Goal: Use online tool/utility: Utilize a website feature to perform a specific function

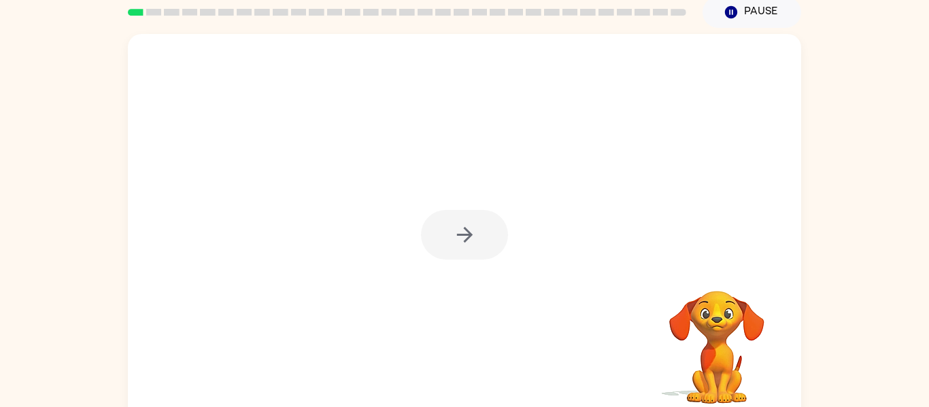
scroll to position [71, 0]
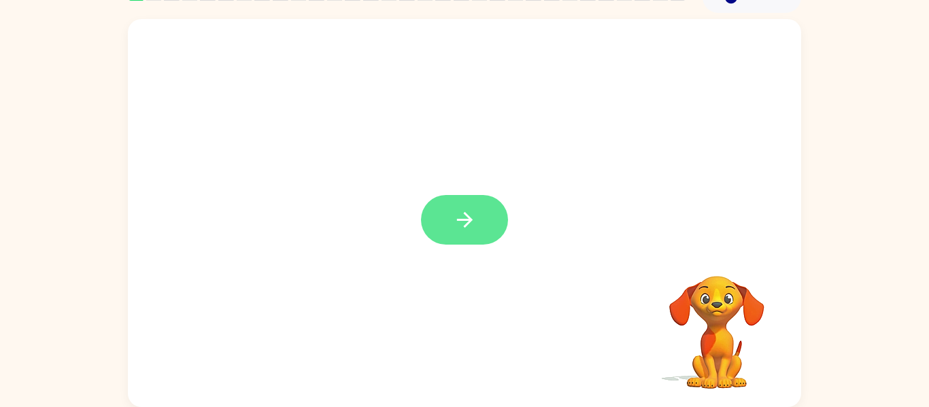
click at [481, 222] on button "button" at bounding box center [464, 220] width 87 height 50
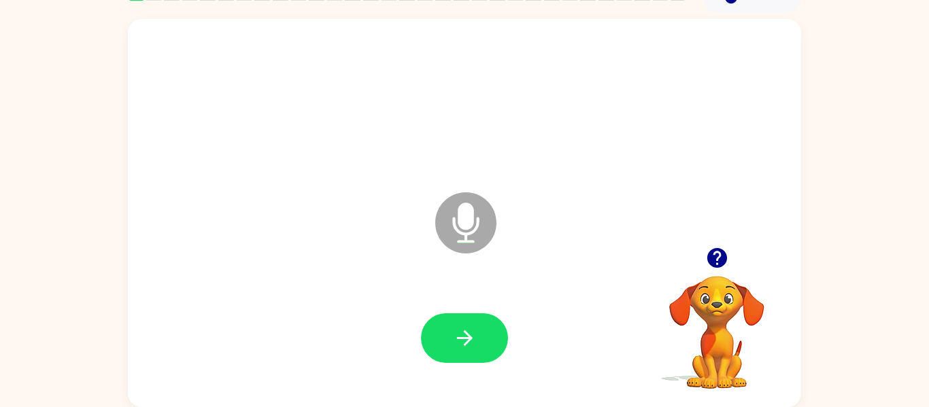
click at [472, 216] on icon "Microphone The Microphone is here when it is your turn to talk" at bounding box center [534, 240] width 204 height 102
click at [498, 347] on button "button" at bounding box center [464, 338] width 87 height 50
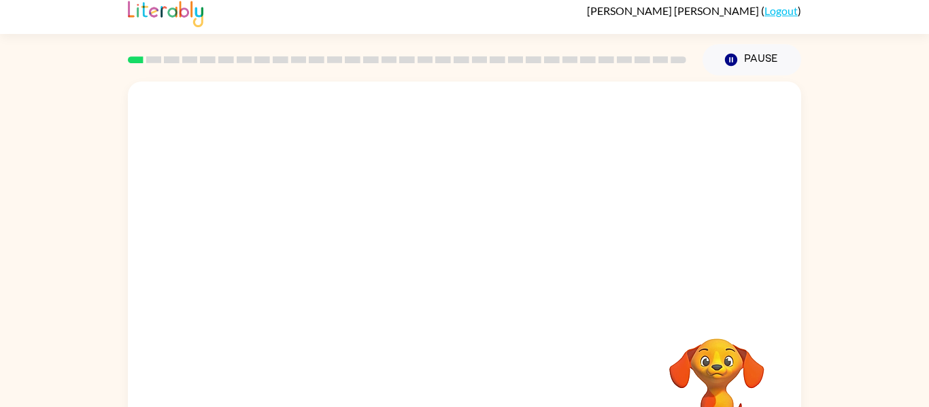
scroll to position [0, 0]
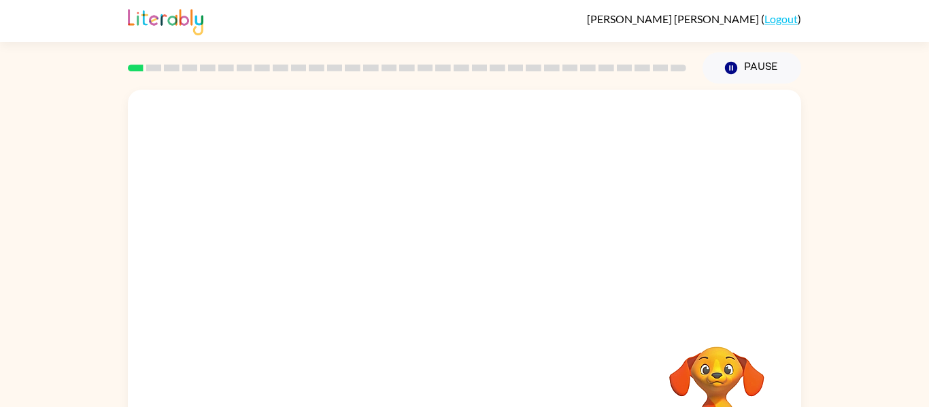
click at [224, 141] on div at bounding box center [464, 204] width 673 height 228
click at [216, 99] on div at bounding box center [464, 204] width 673 height 228
click at [227, 142] on div at bounding box center [464, 204] width 673 height 228
click at [201, 87] on div at bounding box center [407, 68] width 574 height 48
click at [206, 146] on div at bounding box center [464, 204] width 673 height 228
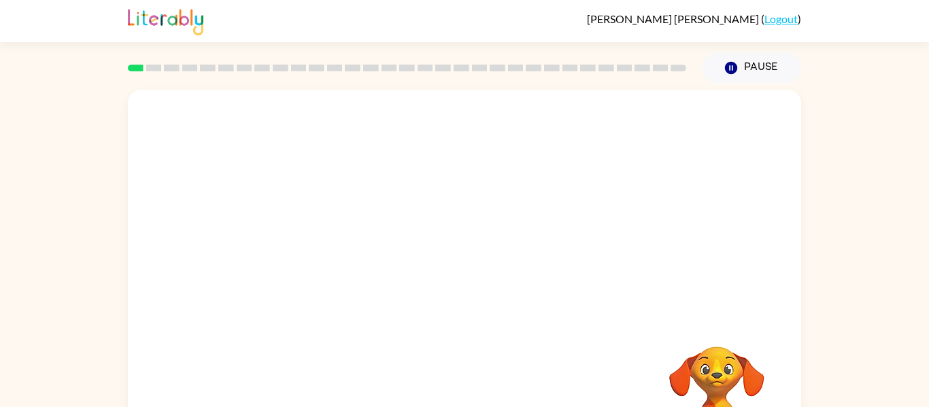
click at [167, 111] on div at bounding box center [464, 204] width 673 height 228
click at [169, 122] on div at bounding box center [464, 204] width 673 height 228
click at [143, 64] on div at bounding box center [407, 68] width 574 height 48
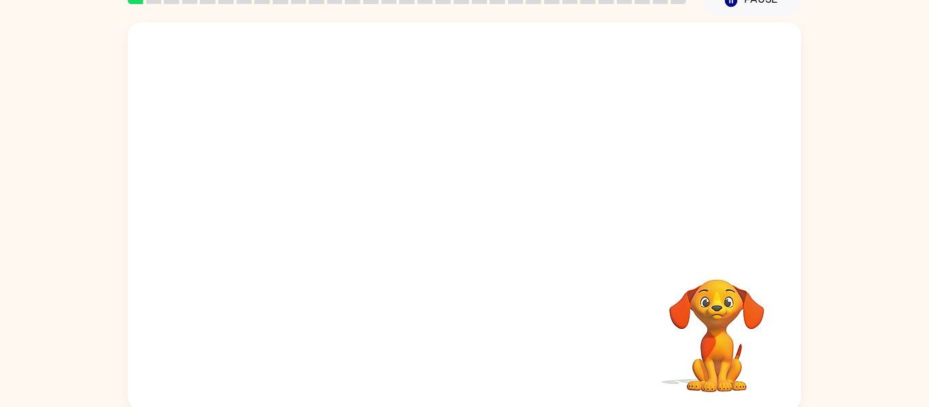
scroll to position [71, 0]
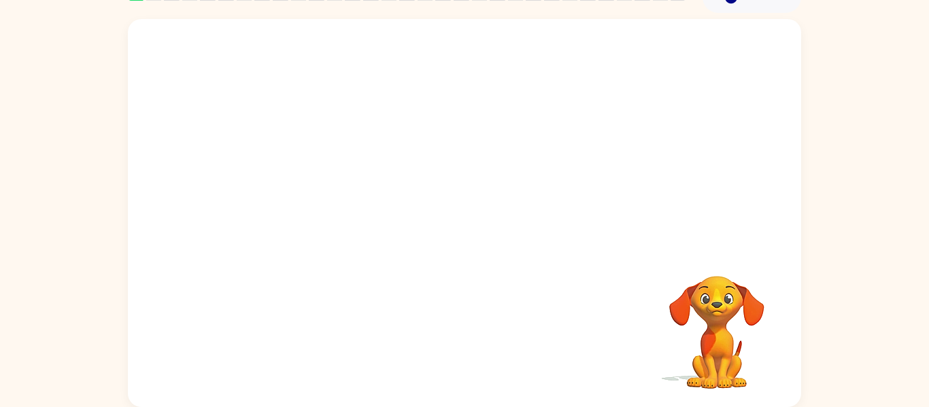
click at [723, 305] on video "Your browser must support playing .mp4 files to use Literably. Please try using…" at bounding box center [717, 323] width 136 height 136
click at [719, 309] on video "Your browser must support playing .mp4 files to use Literably. Please try using…" at bounding box center [717, 323] width 136 height 136
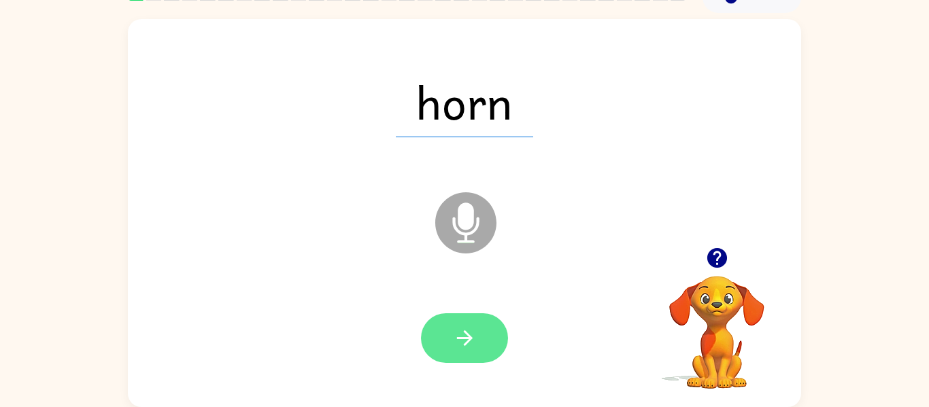
click at [451, 331] on button "button" at bounding box center [464, 338] width 87 height 50
click at [468, 339] on div at bounding box center [464, 338] width 87 height 50
click at [476, 346] on div at bounding box center [464, 338] width 87 height 50
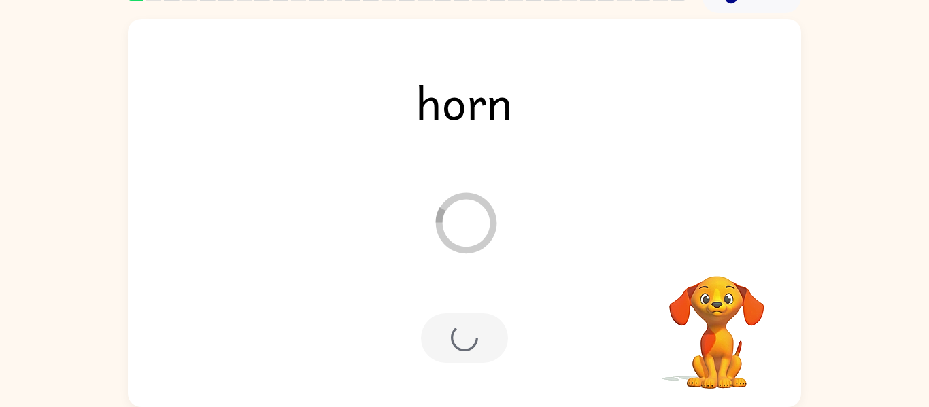
click at [479, 212] on icon "Loader Your response is being sent to our graders" at bounding box center [466, 223] width 82 height 82
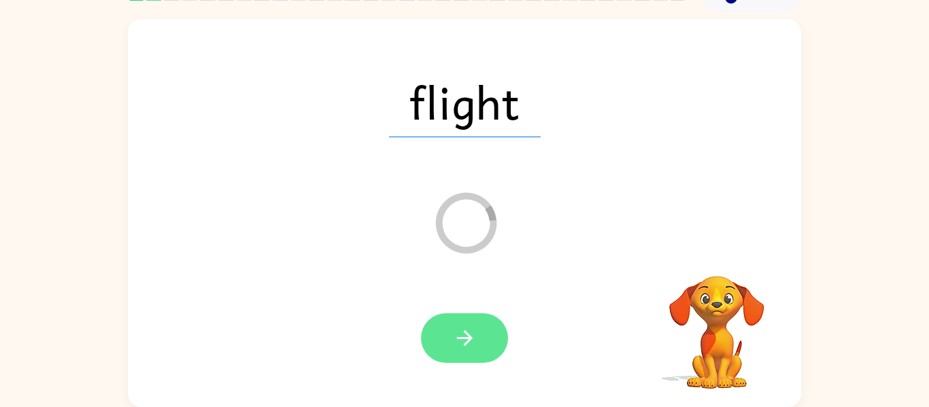
click at [485, 344] on button "button" at bounding box center [464, 338] width 87 height 50
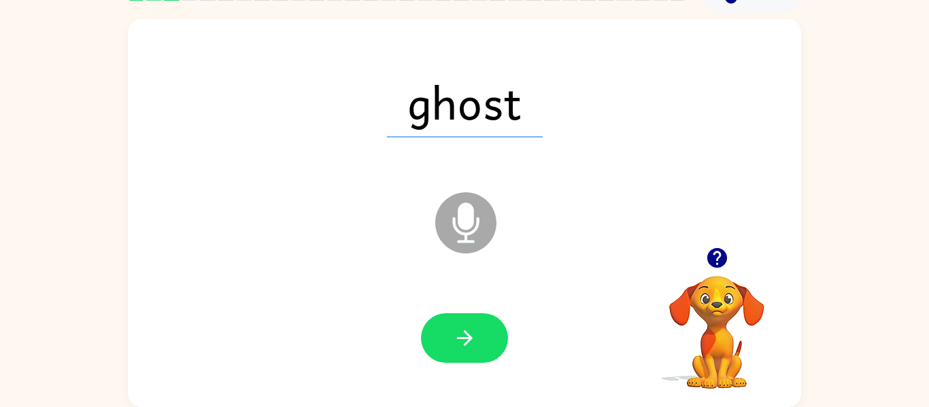
click at [475, 277] on icon "Microphone The Microphone is here when it is your turn to talk" at bounding box center [534, 240] width 204 height 102
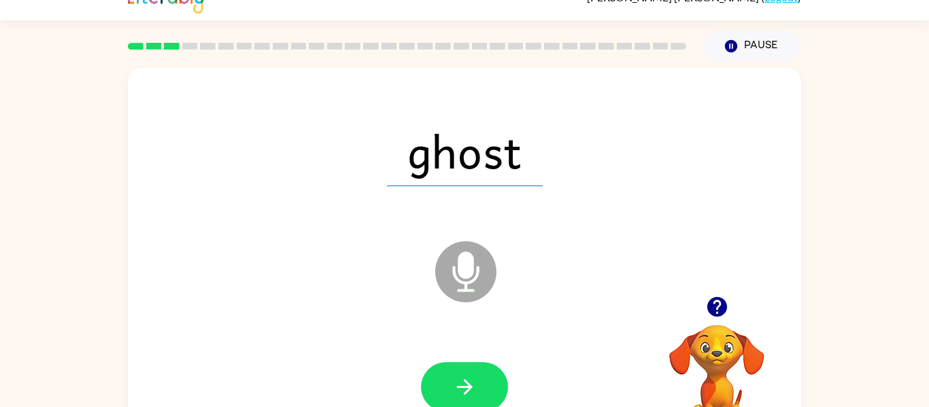
scroll to position [0, 0]
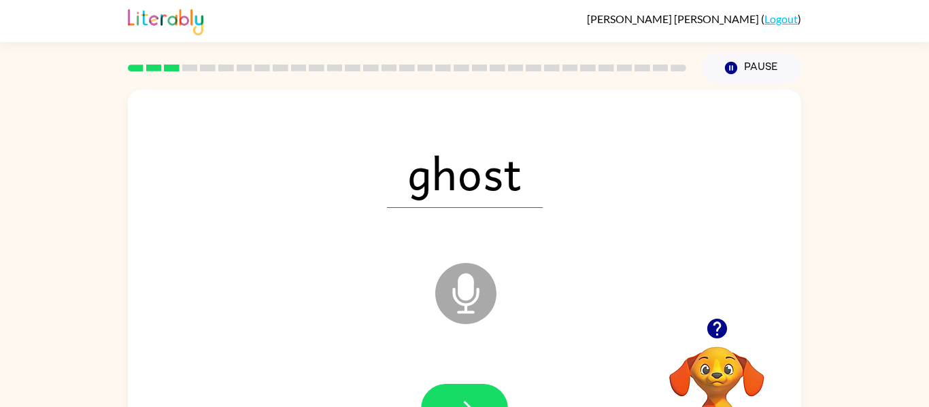
click at [498, 234] on div "ghost Microphone The Microphone is here when it is your turn to talk" at bounding box center [464, 284] width 673 height 388
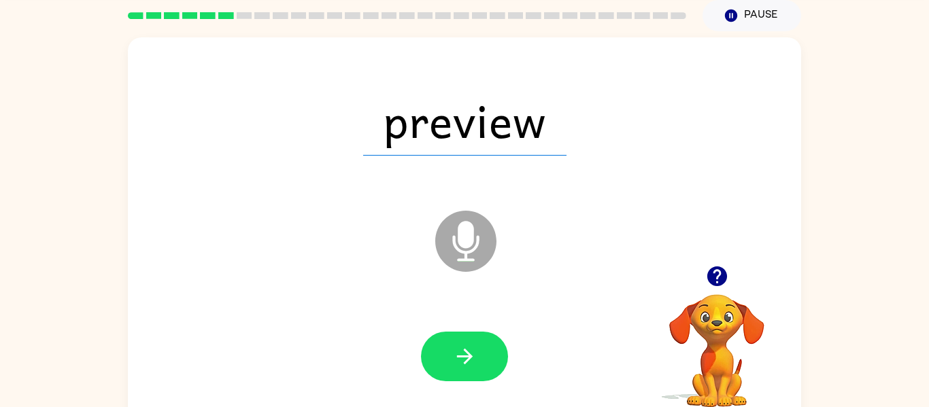
scroll to position [54, 0]
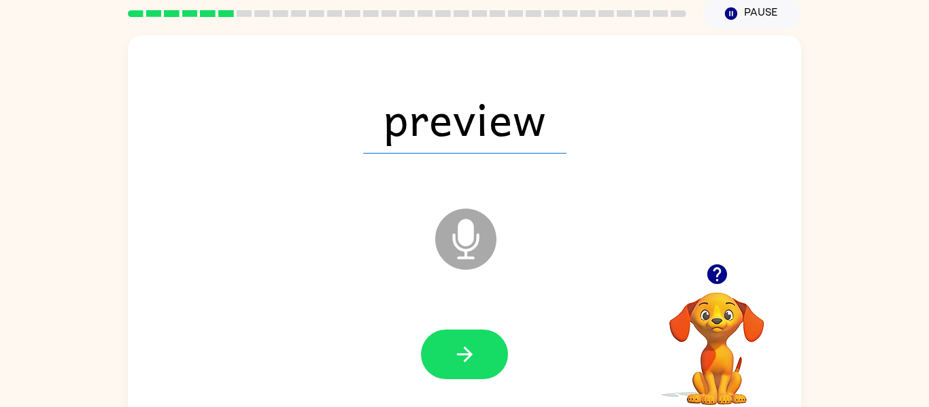
click at [114, 286] on div "preview Microphone The Microphone is here when it is your turn to talk Your bro…" at bounding box center [464, 226] width 929 height 394
click at [107, 283] on div "preview Microphone The Microphone is here when it is your turn to talk Your bro…" at bounding box center [464, 226] width 929 height 394
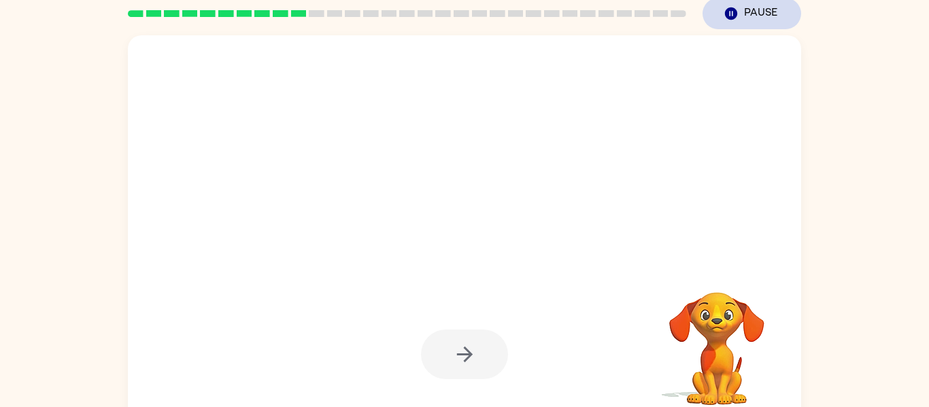
click at [759, 15] on button "Pause Pause" at bounding box center [751, 13] width 99 height 31
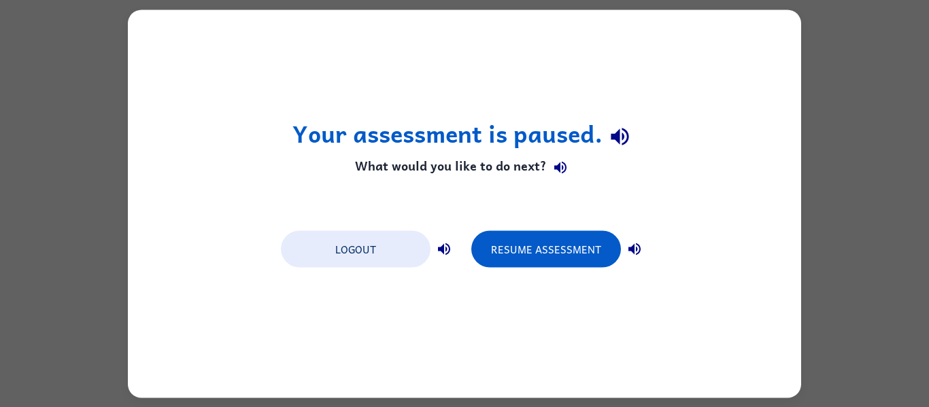
scroll to position [0, 0]
